Goal: Information Seeking & Learning: Learn about a topic

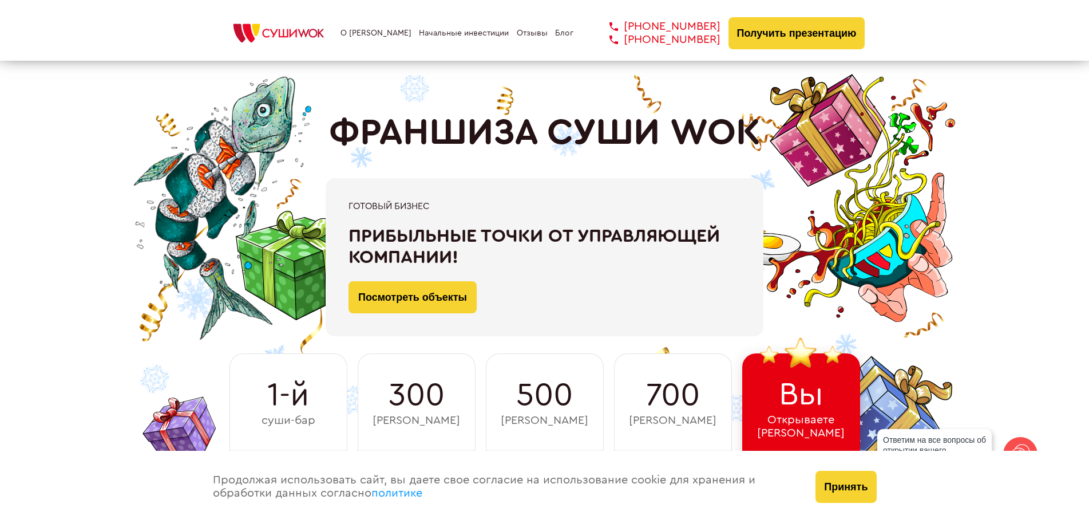
scroll to position [96, 0]
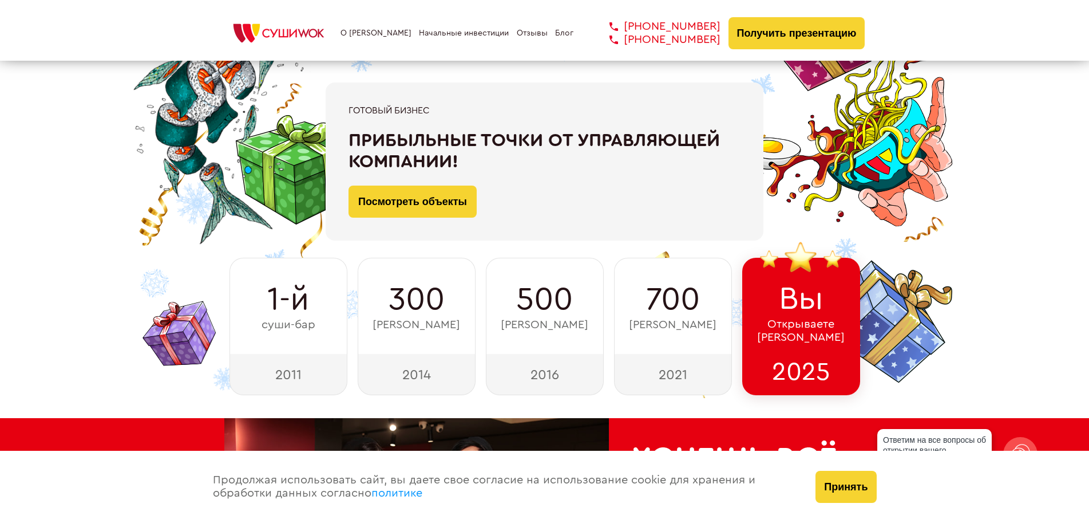
click at [227, 29] on img at bounding box center [278, 33] width 109 height 25
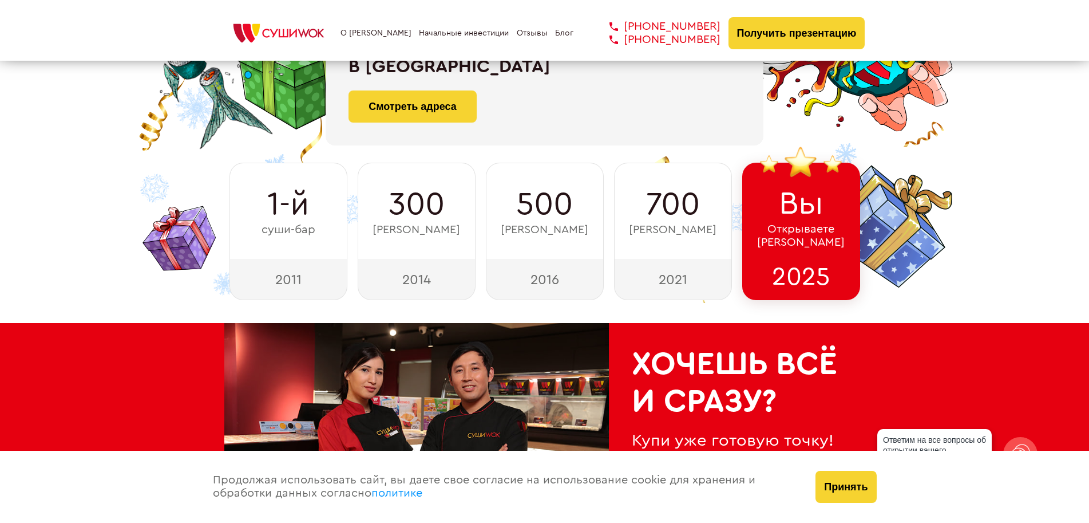
scroll to position [334, 0]
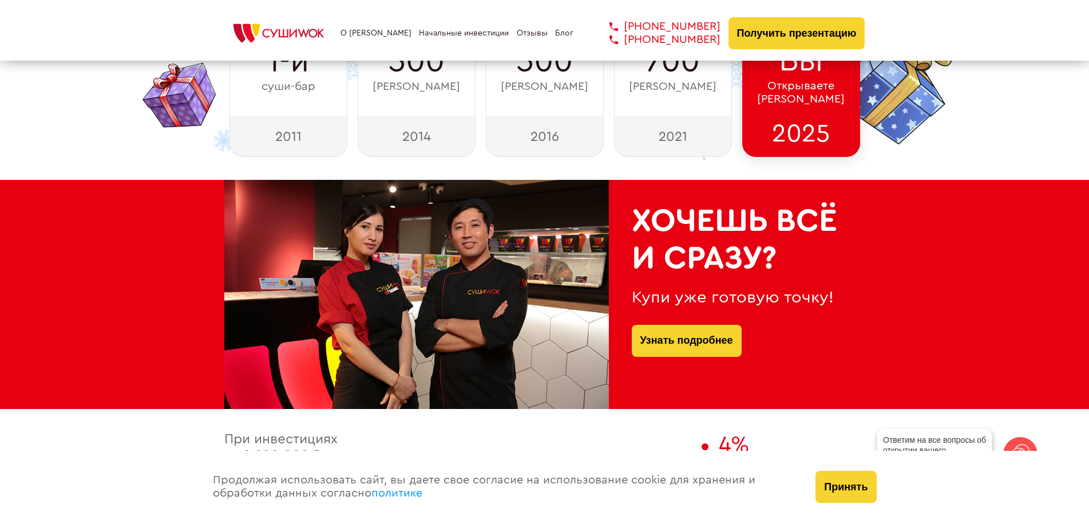
click at [249, 365] on div at bounding box center [416, 294] width 385 height 229
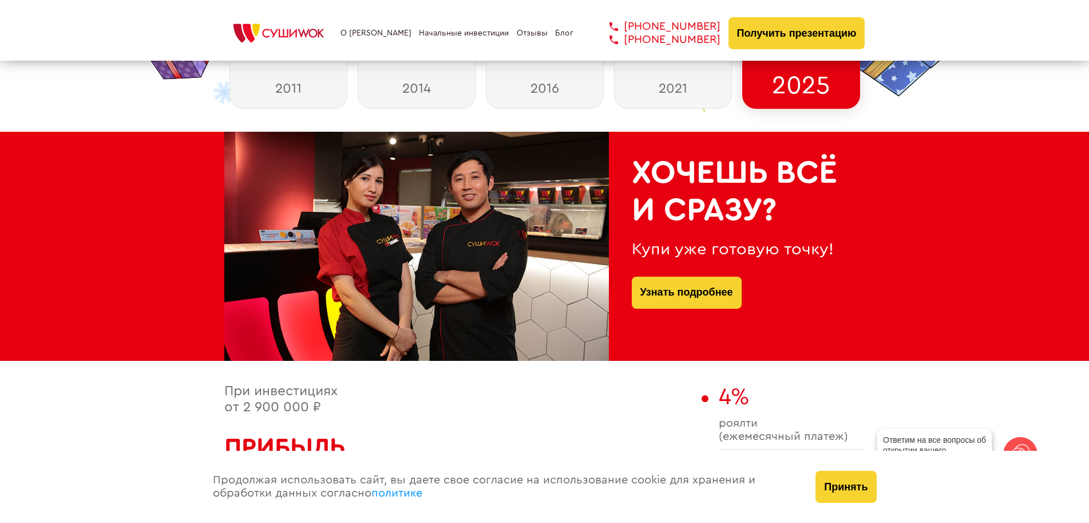
scroll to position [429, 0]
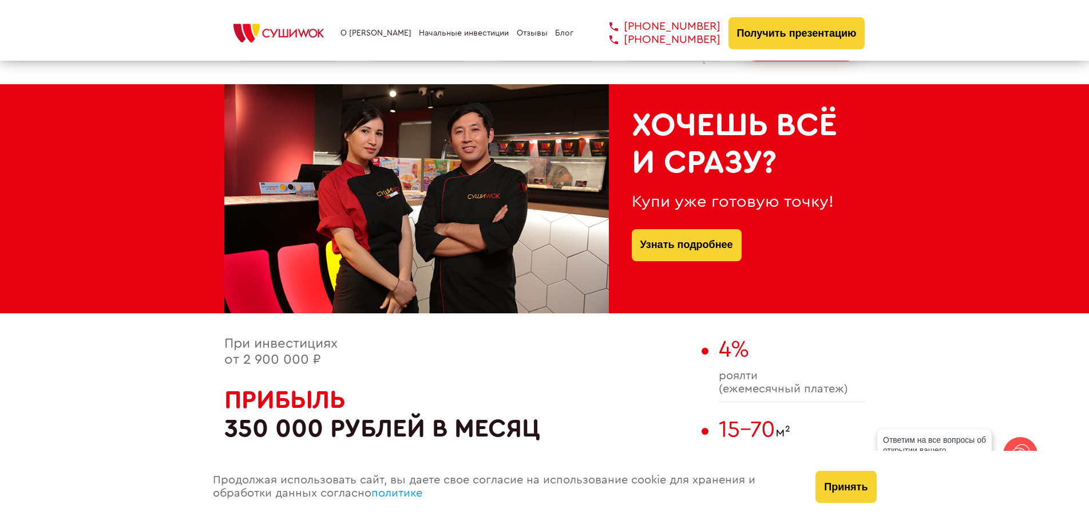
click at [494, 30] on link "Начальные инвестиции" at bounding box center [464, 33] width 90 height 9
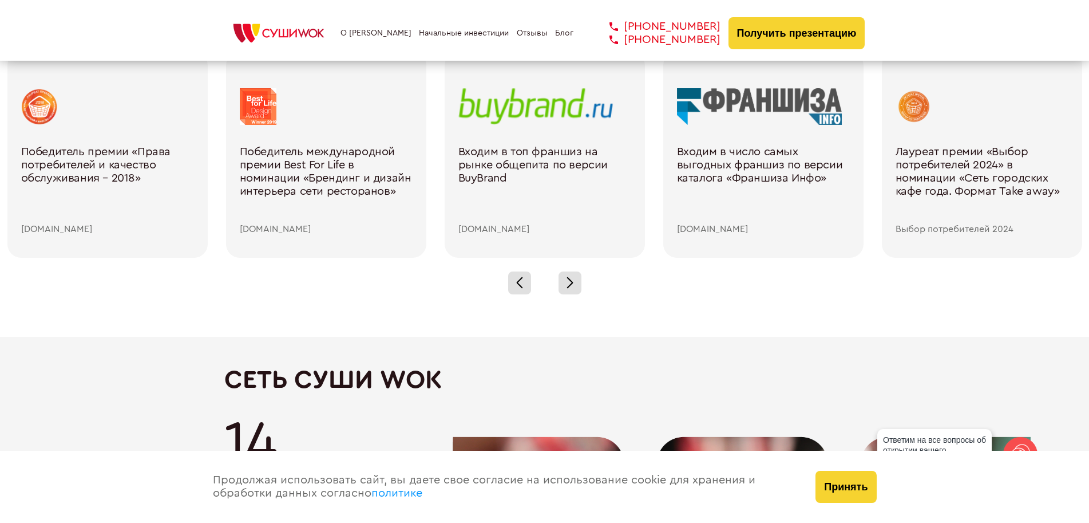
scroll to position [1790, 0]
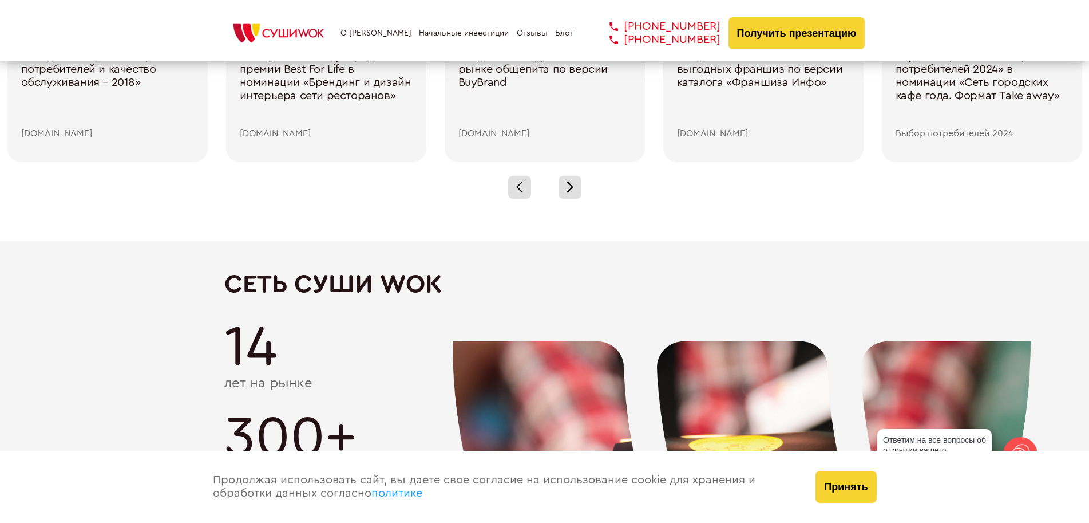
click at [244, 521] on div "Продолжая использовать сайт, вы даете свое согласие на использование cookie для…" at bounding box center [502, 487] width 603 height 72
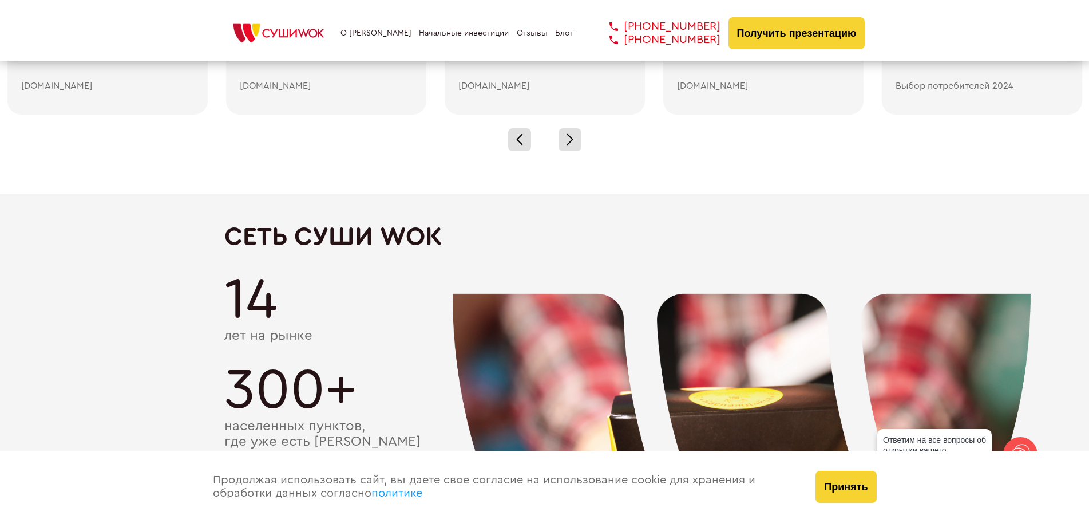
click at [247, 521] on div "Продолжая использовать сайт, вы даете свое согласие на использование cookie для…" at bounding box center [502, 487] width 603 height 72
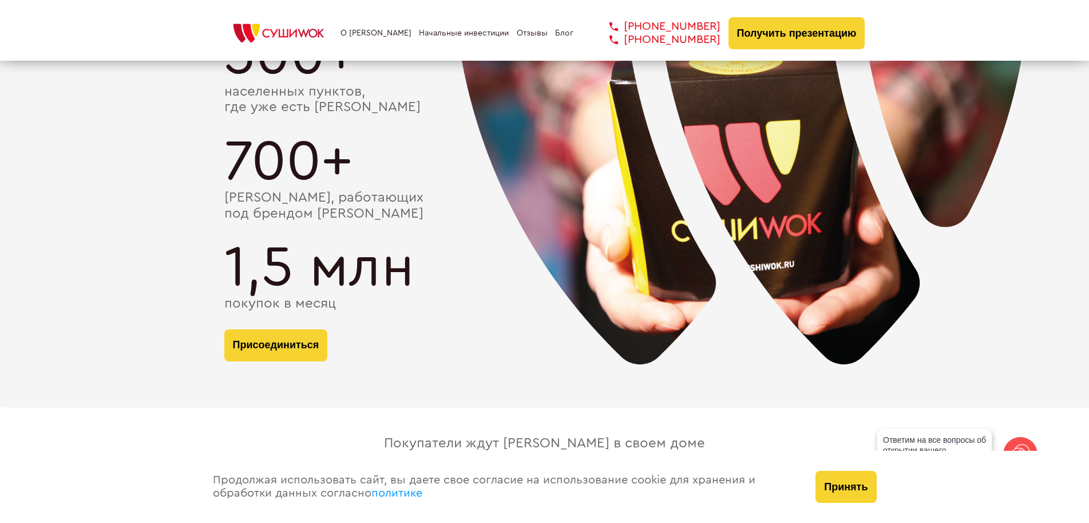
scroll to position [2219, 0]
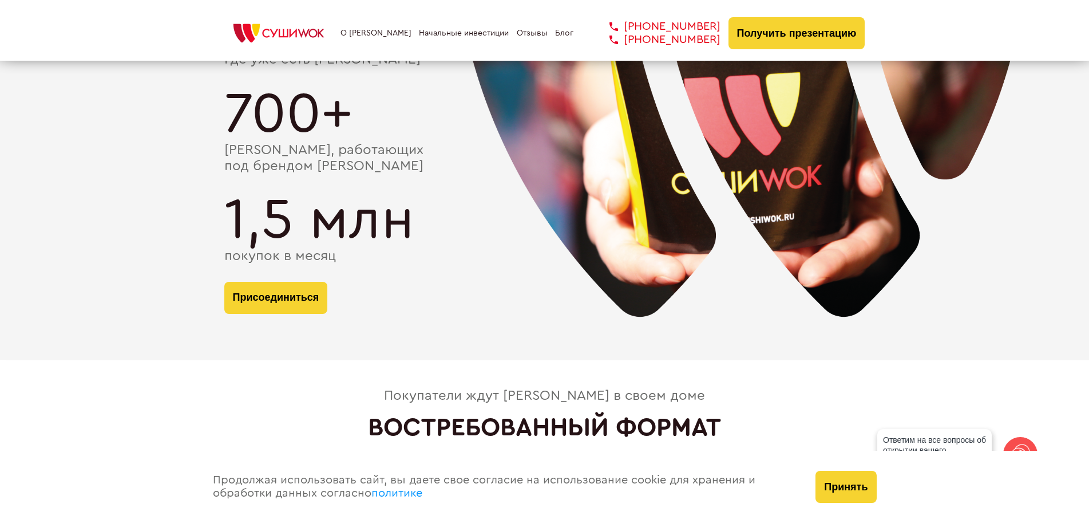
click at [569, 521] on div "Продолжая использовать сайт, вы даете свое согласие на использование cookie для…" at bounding box center [502, 487] width 603 height 72
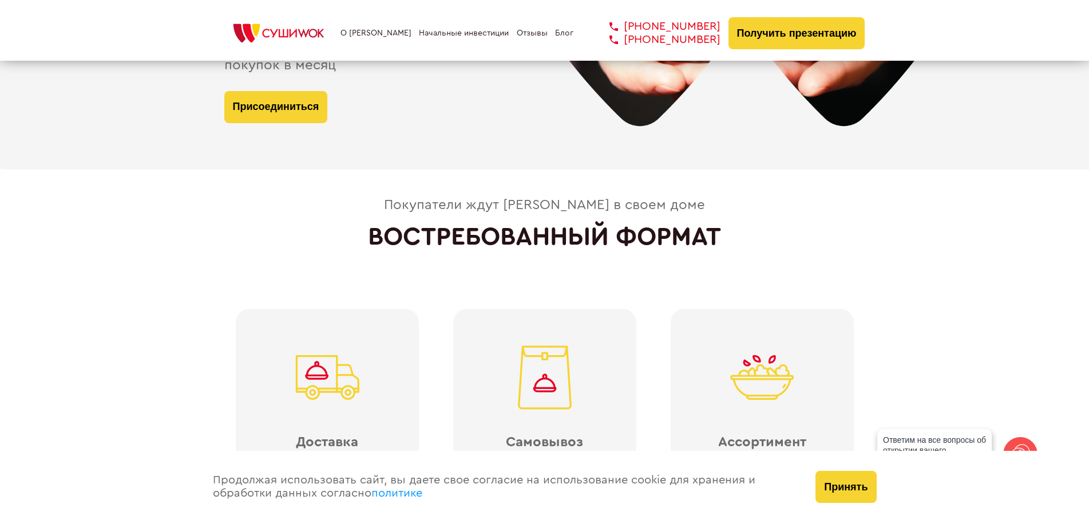
scroll to position [2553, 0]
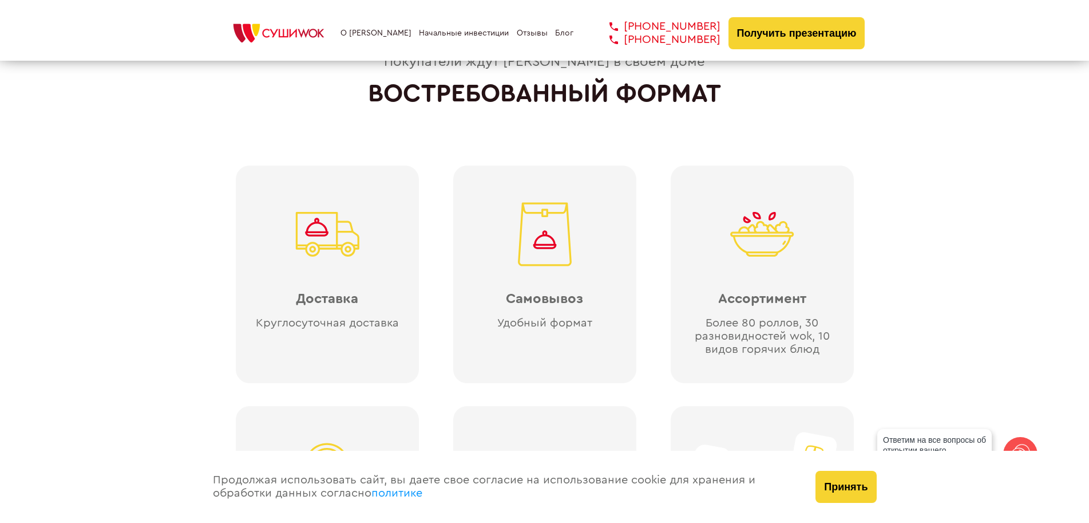
click at [568, 34] on link "Блог" at bounding box center [564, 33] width 18 height 9
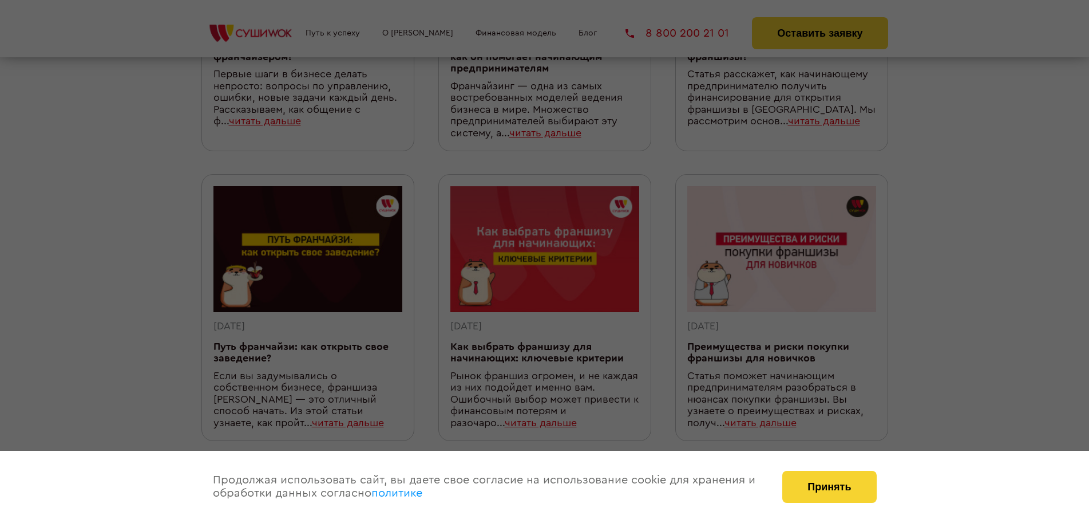
scroll to position [284, 0]
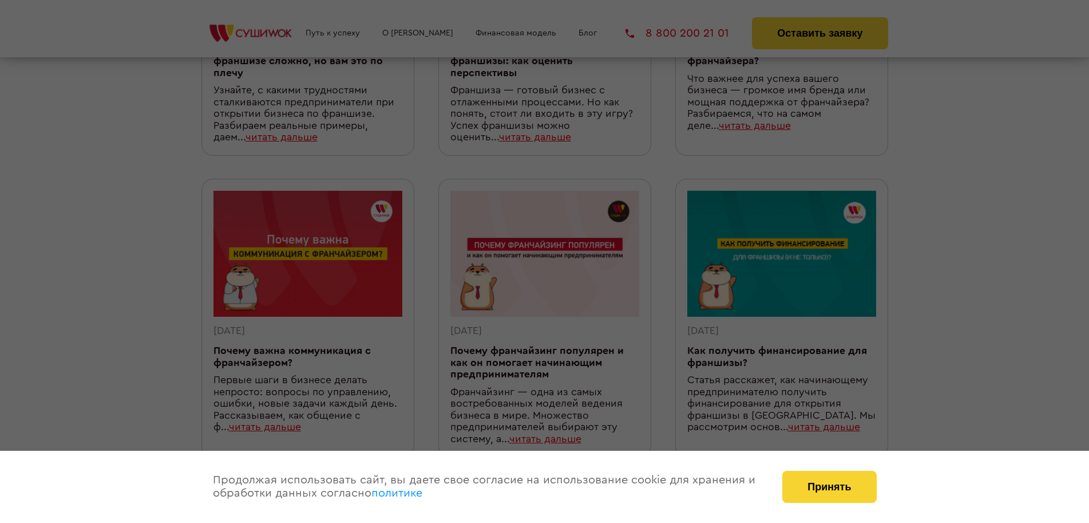
click at [686, 262] on div at bounding box center [544, 261] width 1089 height 523
